Goal: Obtain resource: Download file/media

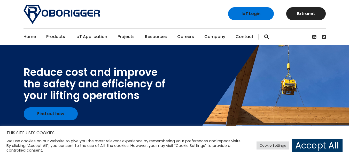
click at [150, 11] on div "IoT Login Extranet" at bounding box center [175, 14] width 310 height 28
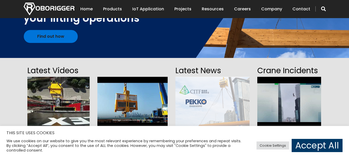
scroll to position [77, 0]
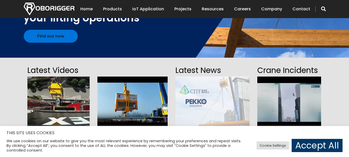
click at [54, 101] on img at bounding box center [58, 102] width 62 height 52
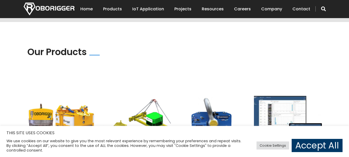
scroll to position [362, 0]
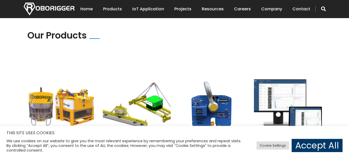
click at [204, 33] on div "Our Products" at bounding box center [174, 41] width 294 height 23
click at [211, 45] on div "Our Products" at bounding box center [174, 41] width 294 height 23
click at [211, 37] on div "Our Products" at bounding box center [174, 41] width 294 height 23
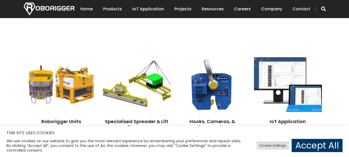
scroll to position [413, 0]
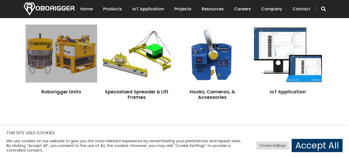
click at [63, 46] on img at bounding box center [61, 54] width 71 height 58
click at [82, 42] on img at bounding box center [61, 54] width 71 height 58
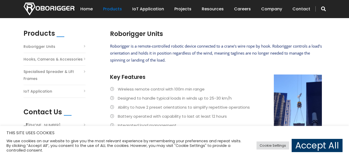
scroll to position [129, 0]
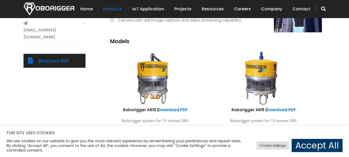
scroll to position [258, 0]
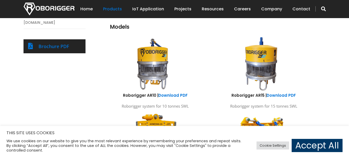
scroll to position [258, 0]
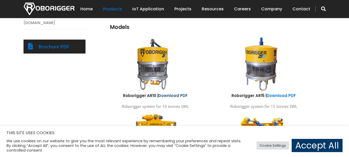
click at [168, 96] on link "Download PDF" at bounding box center [172, 95] width 29 height 5
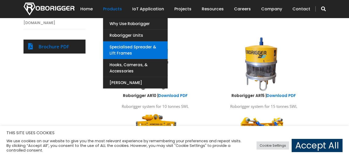
click at [133, 52] on link "Specialised Spreader & Lift Frames" at bounding box center [135, 50] width 65 height 18
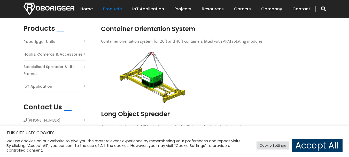
scroll to position [181, 0]
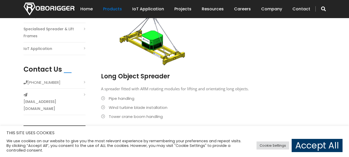
click at [217, 53] on div at bounding box center [263, 38] width 101 height 57
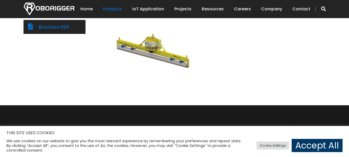
scroll to position [258, 0]
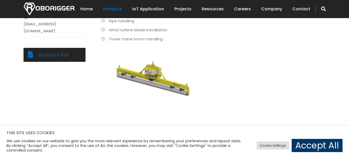
click at [60, 52] on link "Brochure PDF" at bounding box center [53, 55] width 31 height 6
